Goal: Navigation & Orientation: Find specific page/section

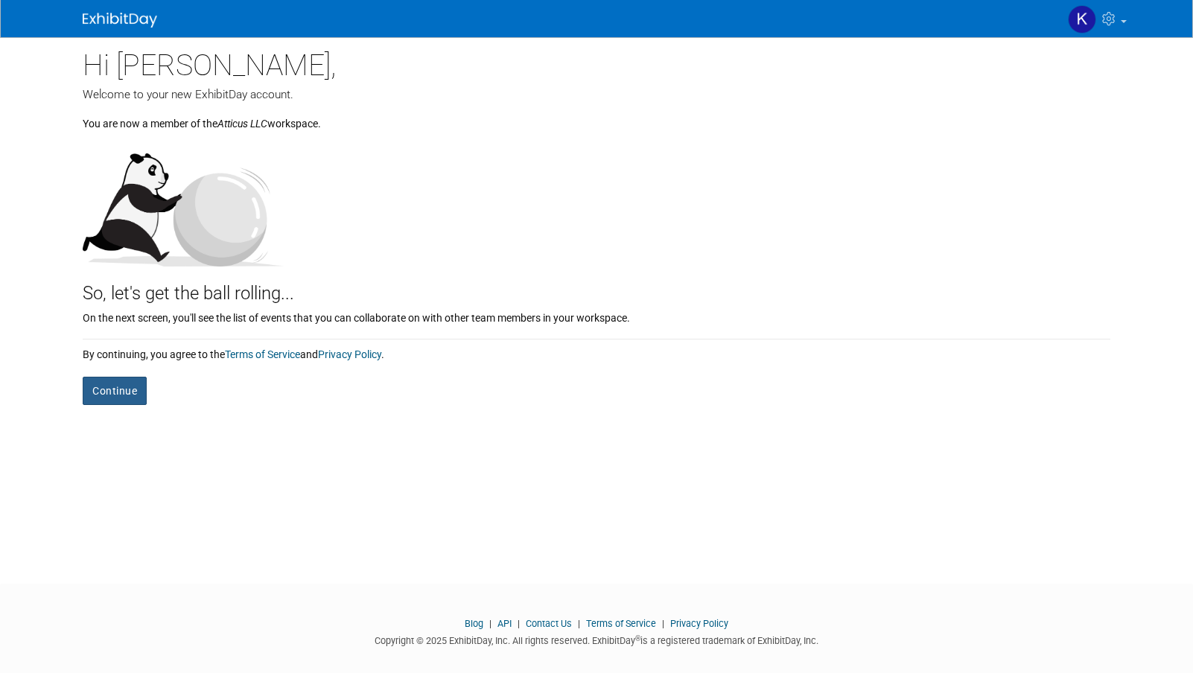
click at [120, 391] on button "Continue" at bounding box center [115, 391] width 64 height 28
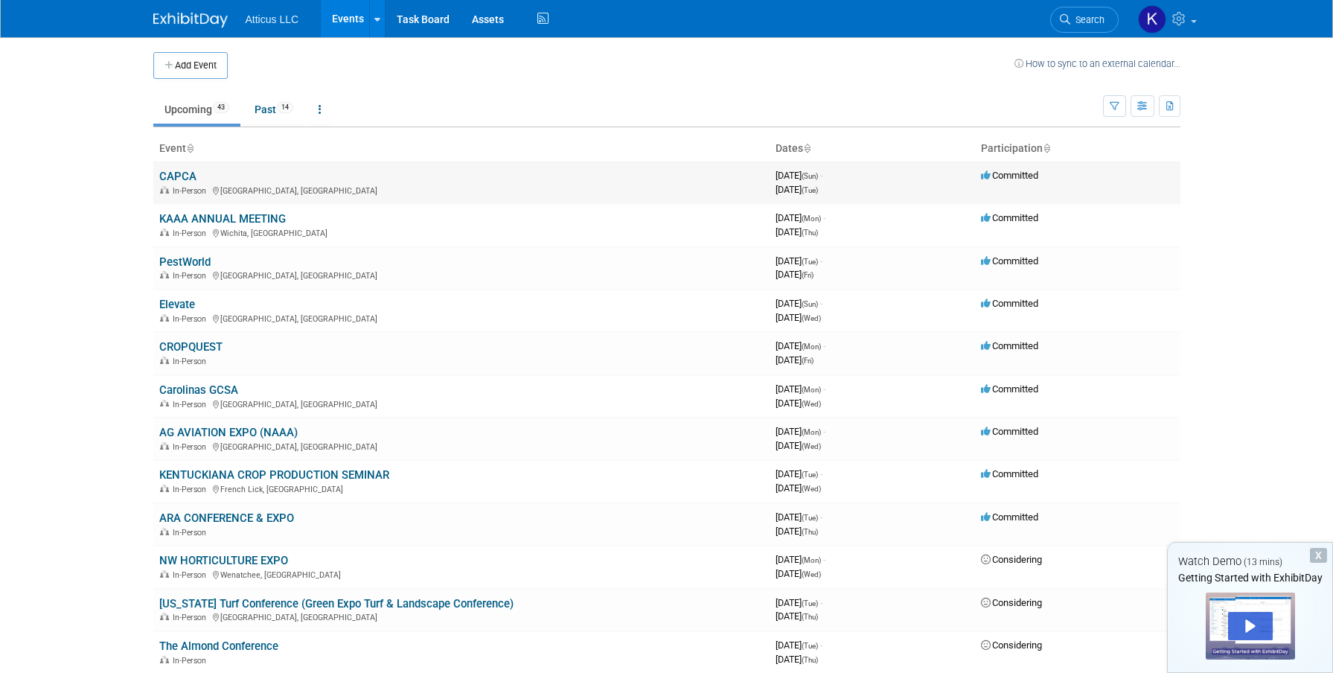
click at [186, 181] on link "CAPCA" at bounding box center [177, 176] width 37 height 13
click at [185, 307] on link "Elevate" at bounding box center [177, 304] width 36 height 13
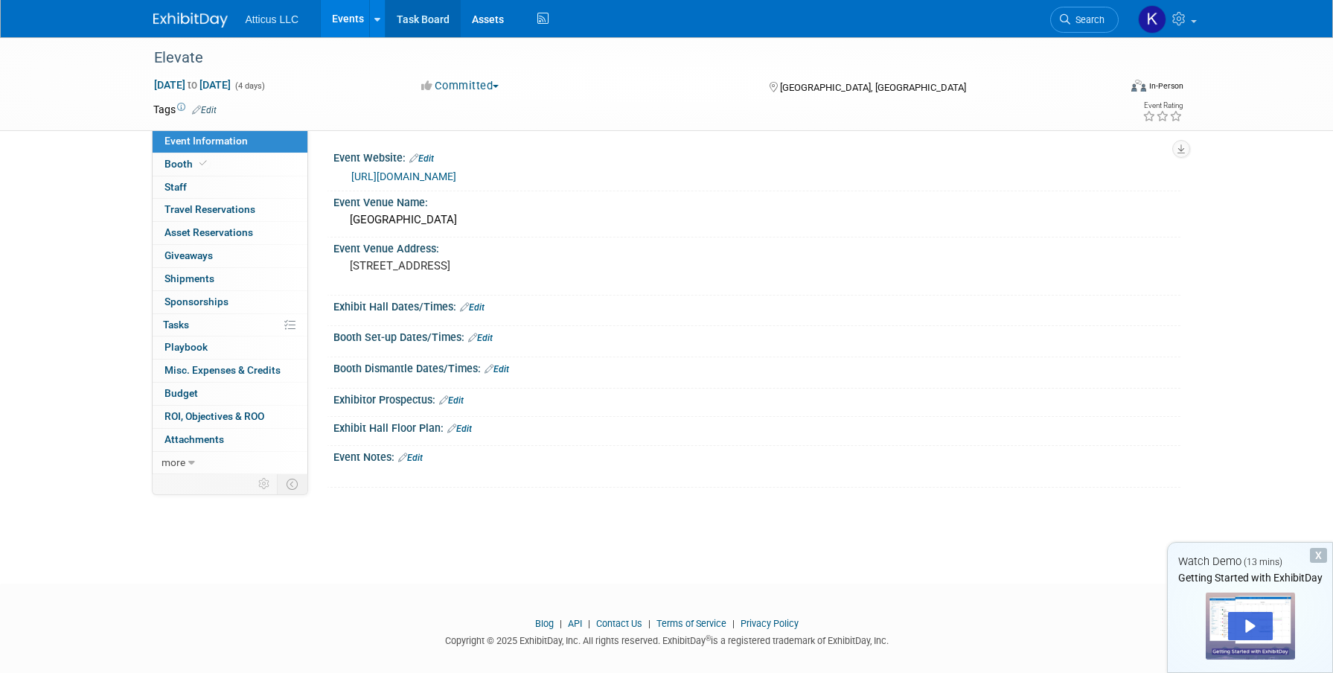
click at [426, 15] on link "Task Board" at bounding box center [423, 18] width 75 height 37
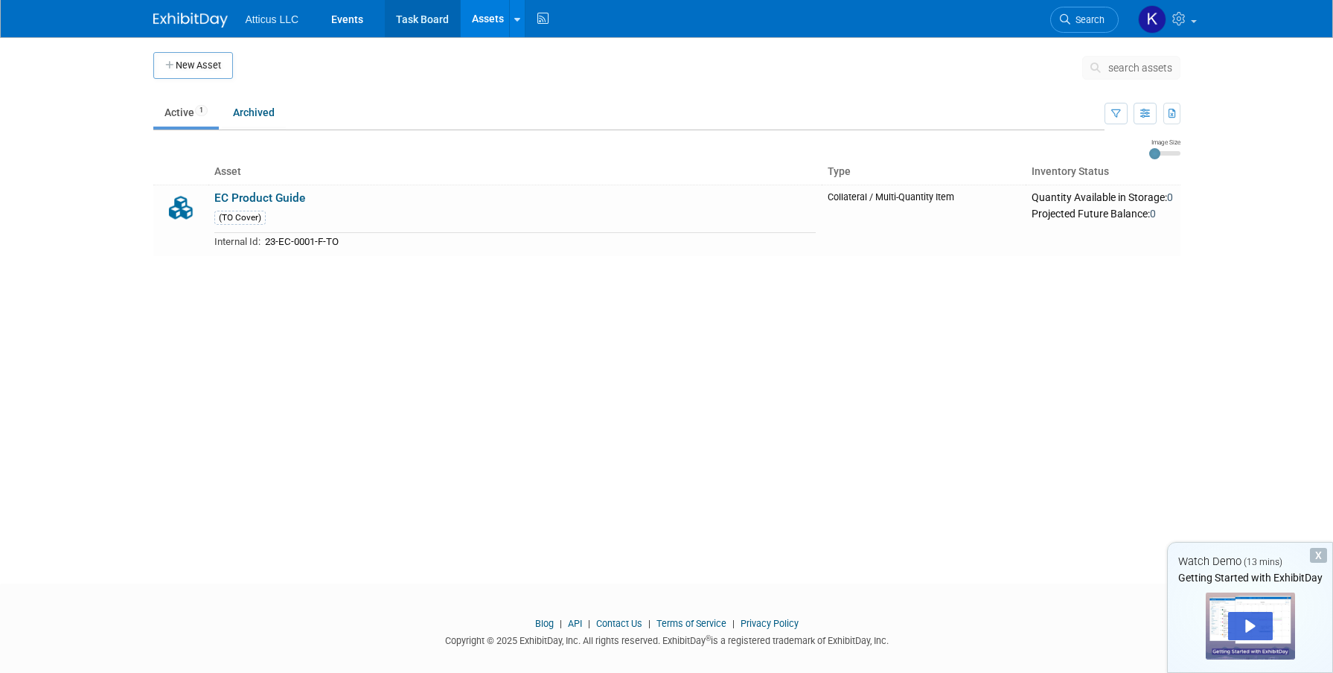
click at [434, 9] on link "Task Board" at bounding box center [422, 18] width 75 height 37
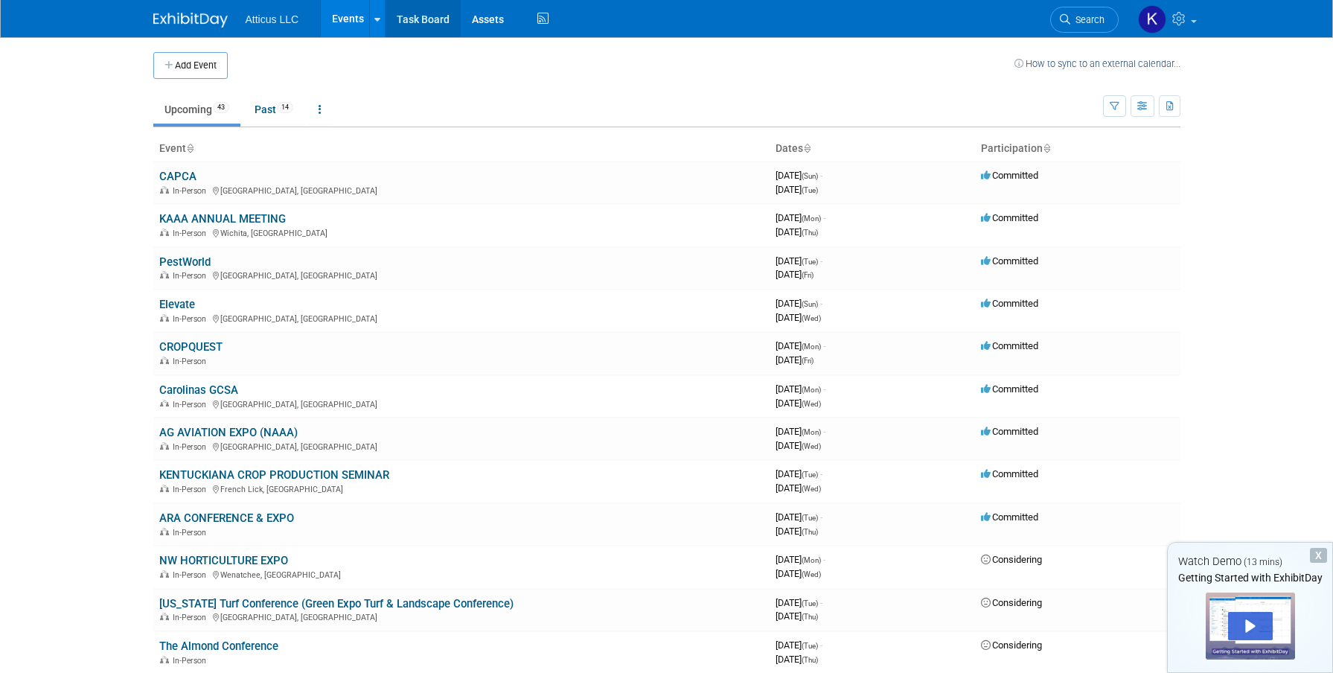
click at [406, 19] on link "Task Board" at bounding box center [423, 18] width 75 height 37
